Goal: Task Accomplishment & Management: Manage account settings

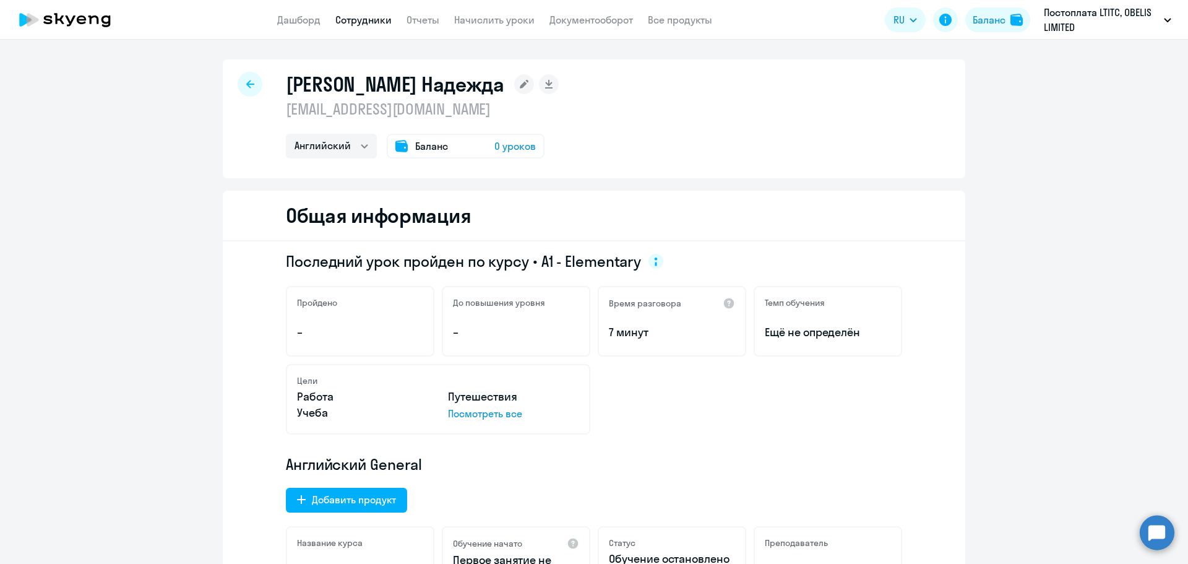
select select "english"
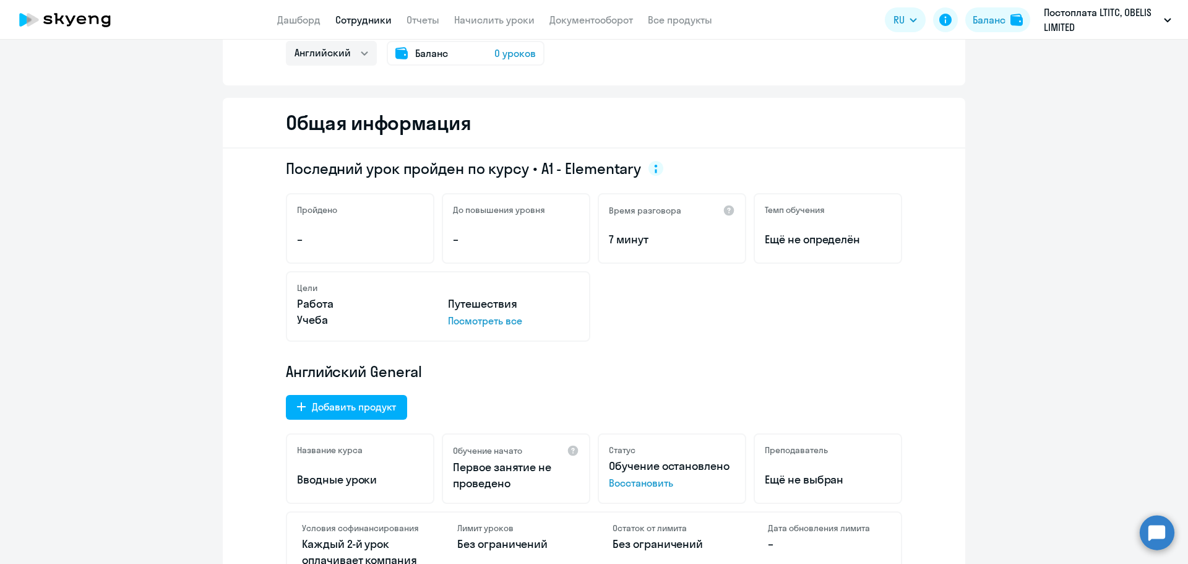
scroll to position [186, 0]
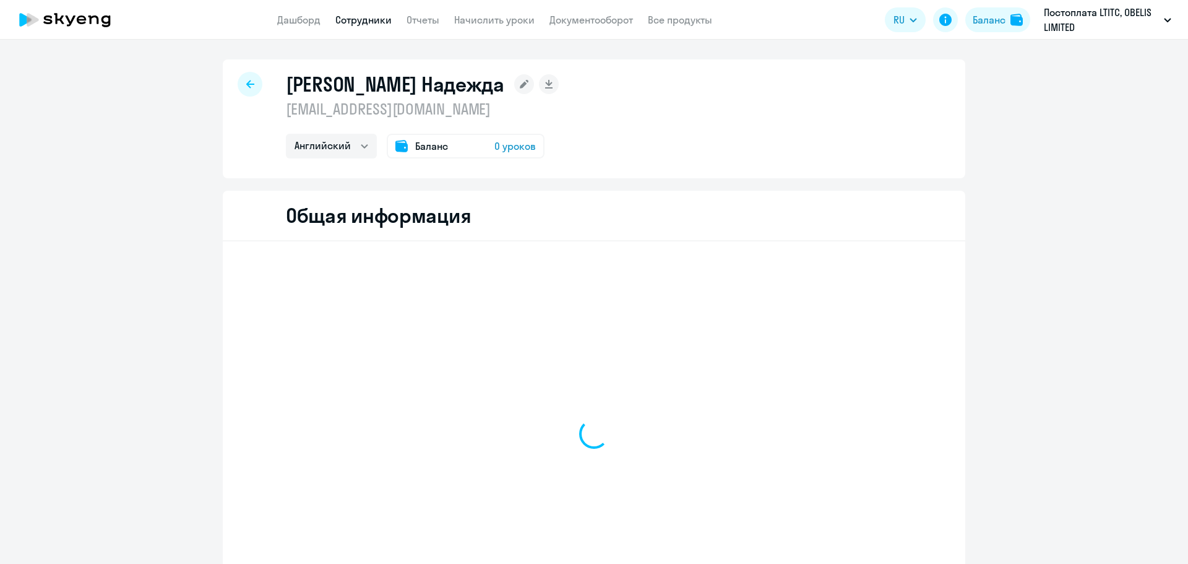
select select "english"
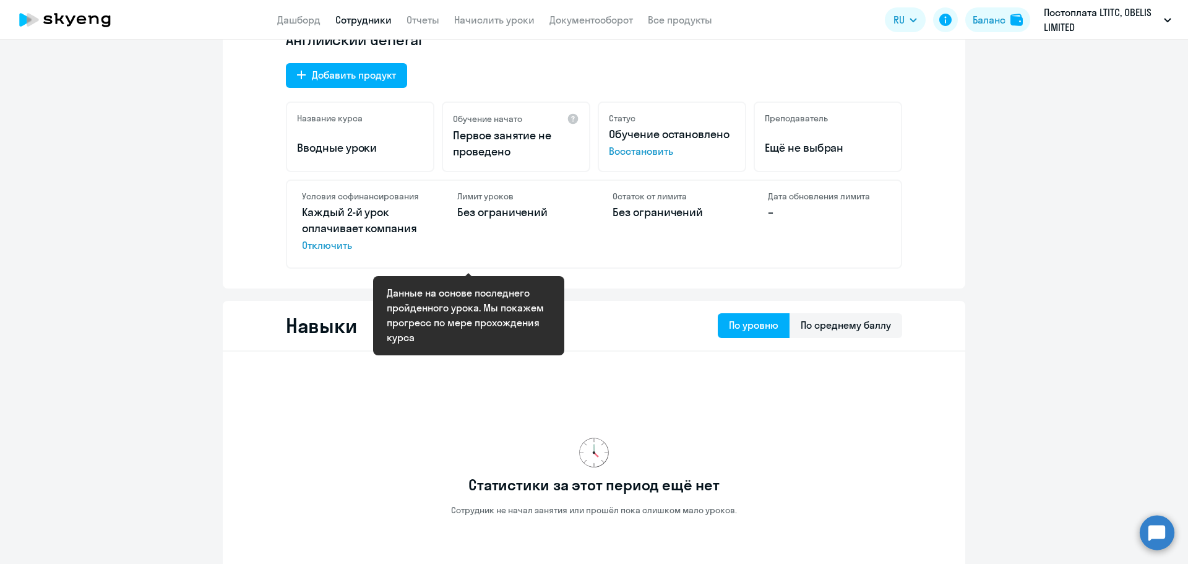
scroll to position [433, 0]
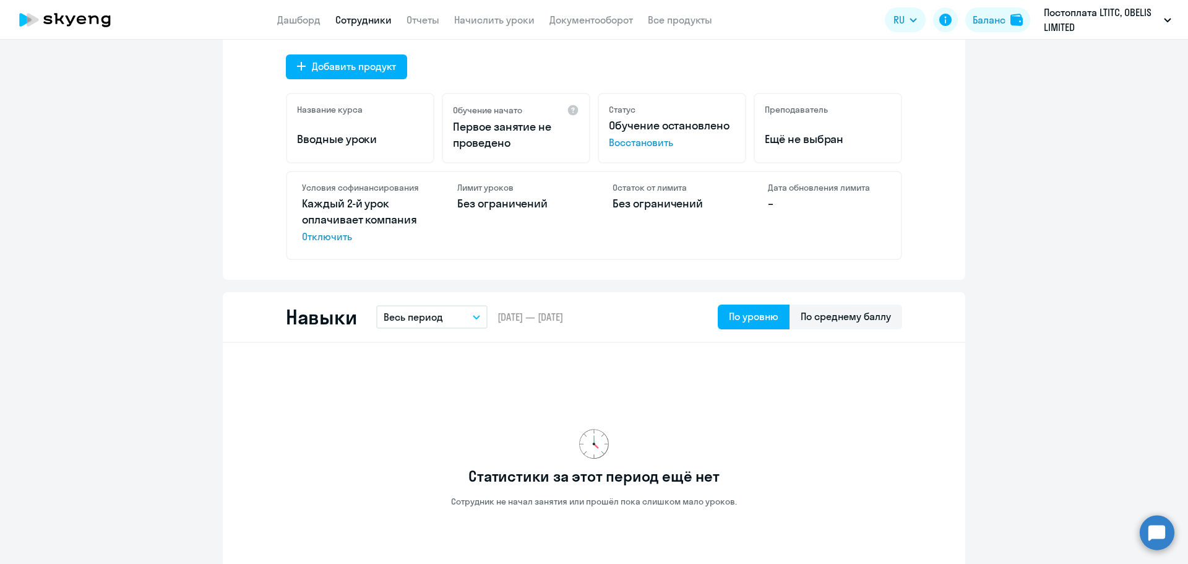
click at [643, 142] on span "Восстановить" at bounding box center [672, 142] width 126 height 15
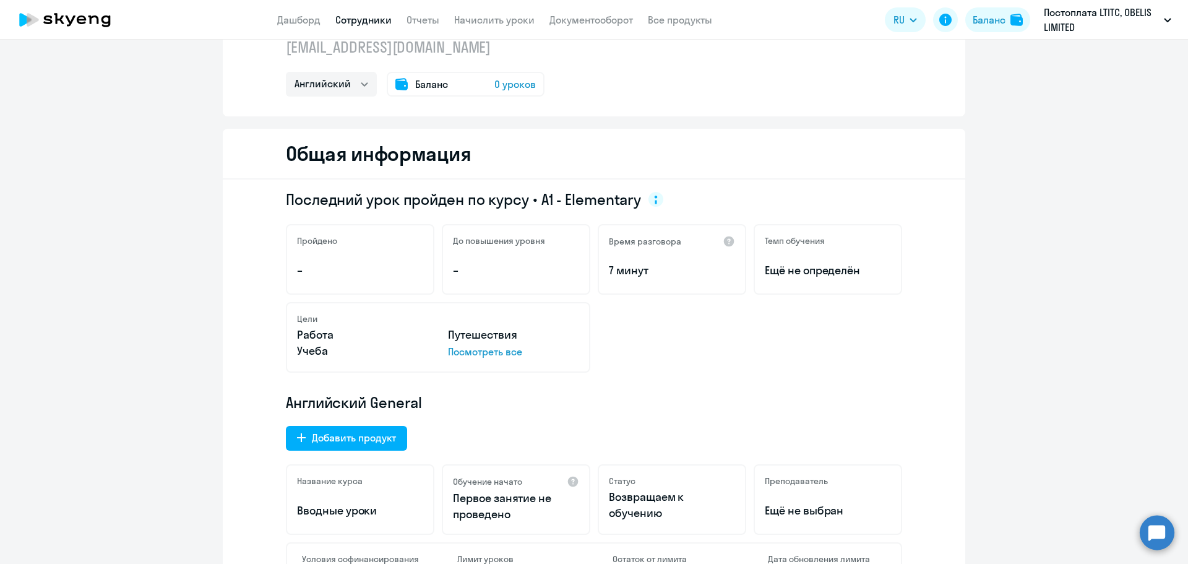
scroll to position [0, 0]
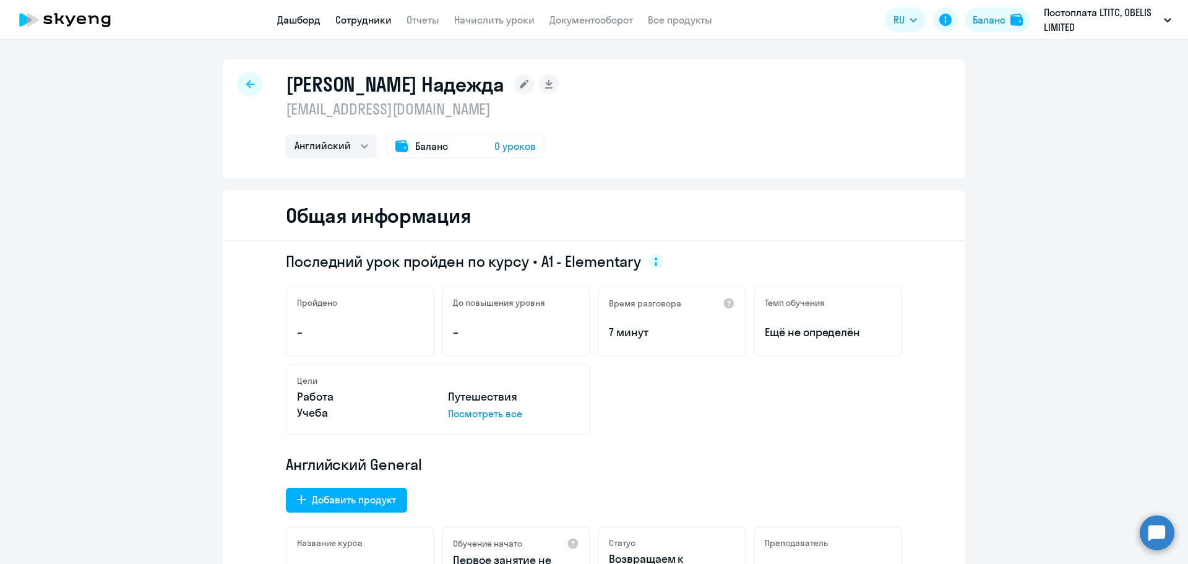
click at [292, 22] on link "Дашборд" at bounding box center [298, 20] width 43 height 12
